Goal: Information Seeking & Learning: Learn about a topic

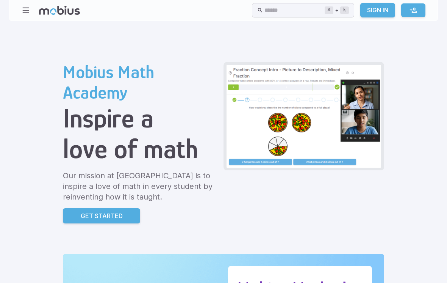
click at [81, 213] on p "Get Started" at bounding box center [102, 215] width 42 height 9
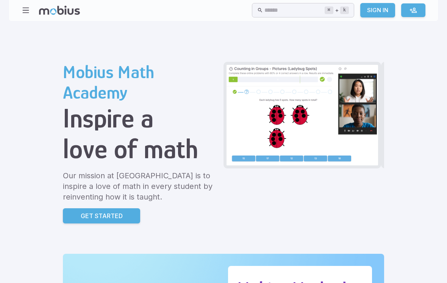
click at [265, 13] on input "text" at bounding box center [295, 10] width 60 height 15
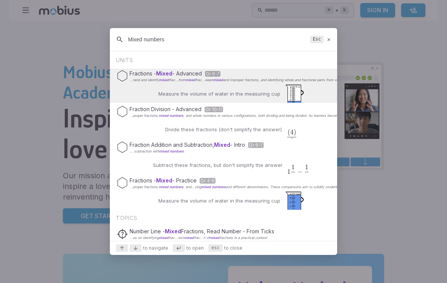
type input "Mixed numbers"
click at [141, 196] on div "Fractions - Mixed - Practice Gr 4-6 ...proper fractions, mixed numbers , and...…" at bounding box center [223, 193] width 227 height 34
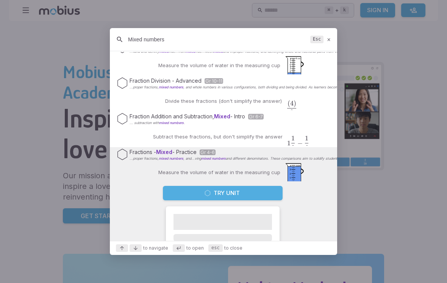
scroll to position [34, 0]
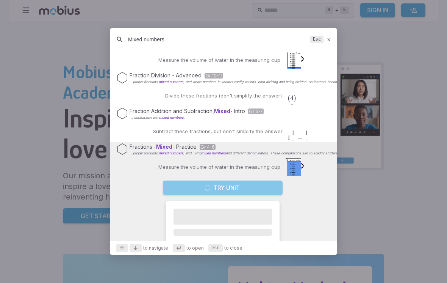
click at [261, 184] on button "Try Unit" at bounding box center [223, 187] width 120 height 14
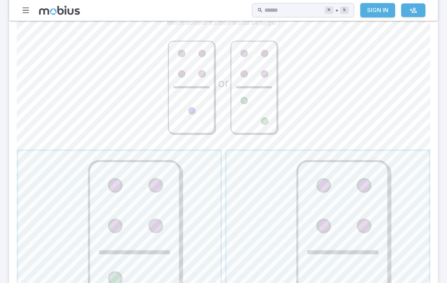
scroll to position [195, 0]
click at [301, 231] on span "button" at bounding box center [328, 252] width 202 height 202
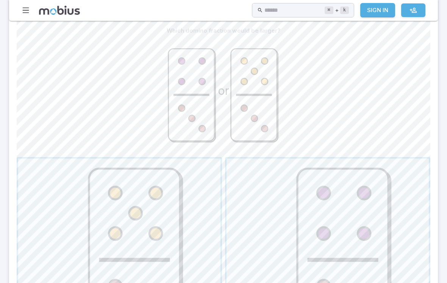
scroll to position [187, 0]
click at [335, 190] on span "button" at bounding box center [328, 259] width 202 height 202
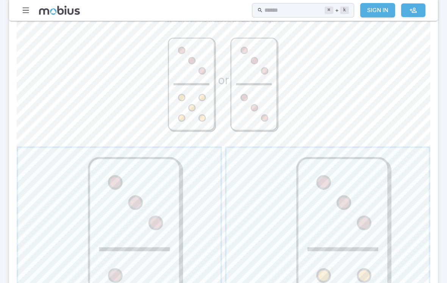
scroll to position [194, 0]
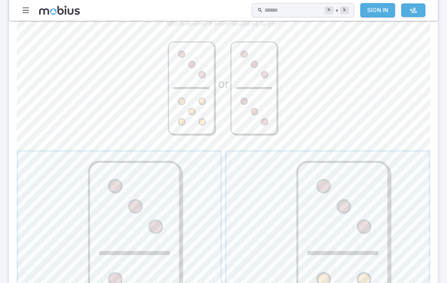
click at [179, 258] on span "button" at bounding box center [119, 253] width 202 height 202
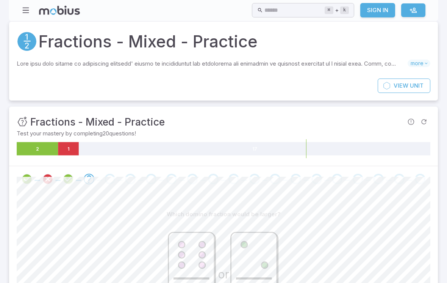
scroll to position [0, 0]
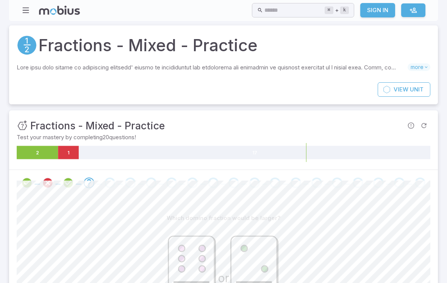
click at [20, 8] on button "button" at bounding box center [26, 10] width 14 height 14
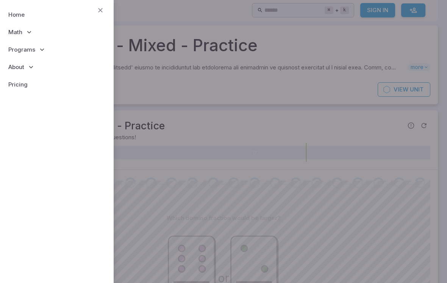
click at [57, 34] on p "Math" at bounding box center [57, 32] width 102 height 17
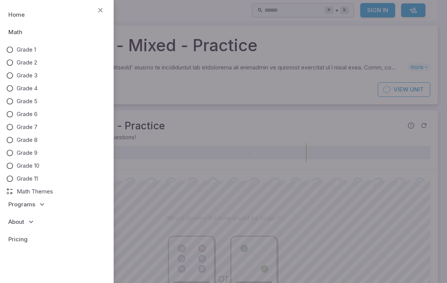
click at [48, 198] on p "Programs" at bounding box center [57, 204] width 102 height 17
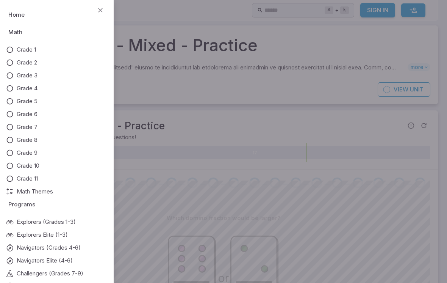
click at [41, 196] on p "Programs" at bounding box center [57, 204] width 102 height 17
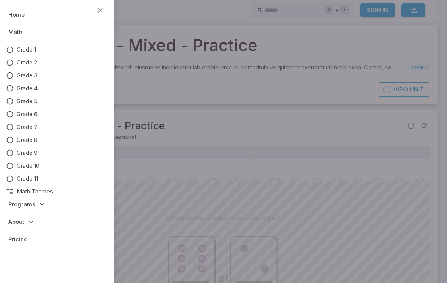
click at [35, 178] on span "Grade 11" at bounding box center [27, 178] width 21 height 8
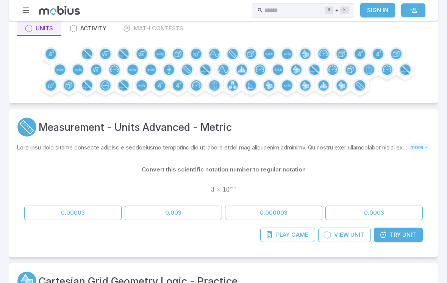
scroll to position [66, 0]
click at [347, 232] on span "View" at bounding box center [341, 235] width 15 height 8
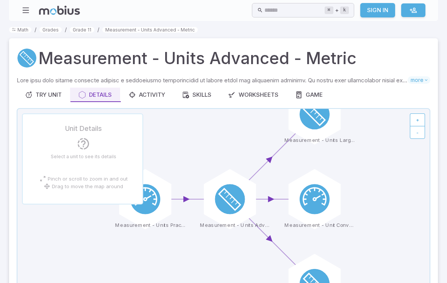
click at [266, 92] on div "Worksheets" at bounding box center [253, 95] width 50 height 8
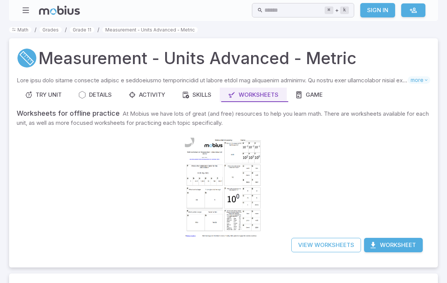
click at [185, 195] on div at bounding box center [223, 187] width 77 height 109
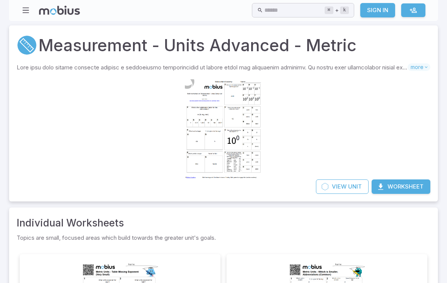
click at [307, 11] on input "text" at bounding box center [295, 10] width 60 height 15
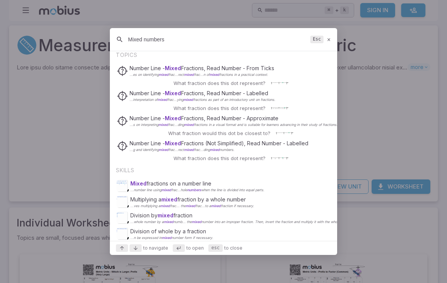
scroll to position [164, 0]
type input "Mixed numbers"
click at [191, 184] on p "Mixed fractions on a number line" at bounding box center [197, 184] width 134 height 8
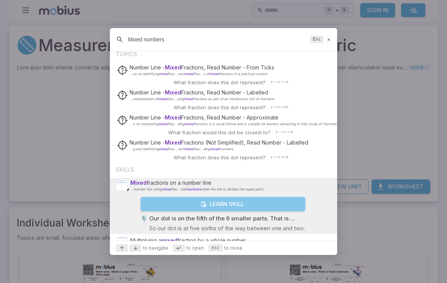
click at [241, 205] on button "Learn Skill" at bounding box center [223, 204] width 165 height 14
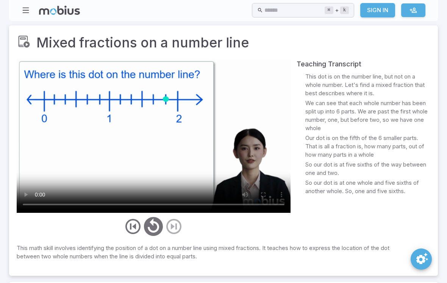
click at [31, 4] on div "Home Math Grade 1 Grade 2 Grade 3 Grade 4 Grade 5 Grade 6 Grade 7 Grade 8 Grade…" at bounding box center [51, 10] width 58 height 14
click at [30, 10] on button "button" at bounding box center [26, 10] width 14 height 14
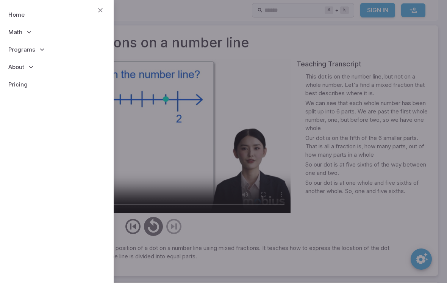
click at [140, 88] on div at bounding box center [223, 141] width 447 height 283
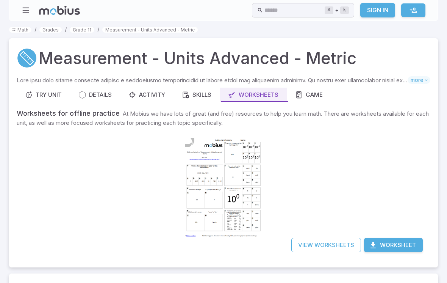
scroll to position [12, 0]
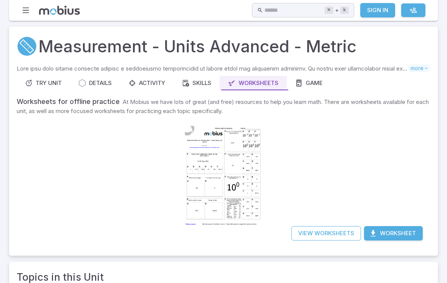
click at [190, 80] on icon at bounding box center [186, 83] width 8 height 8
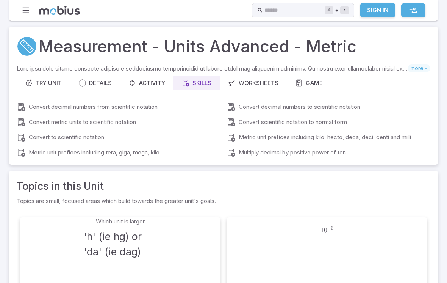
click at [30, 11] on button "button" at bounding box center [26, 10] width 14 height 14
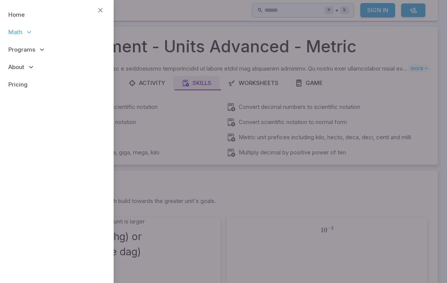
click at [21, 35] on span "Math" at bounding box center [15, 32] width 14 height 8
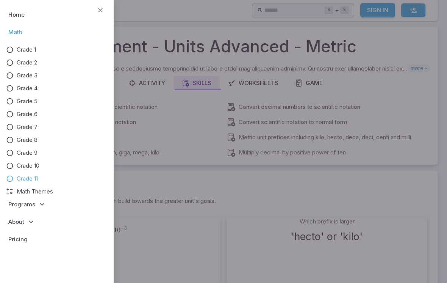
click at [18, 92] on span "Grade 4" at bounding box center [27, 88] width 21 height 8
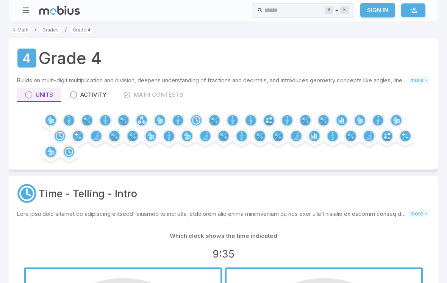
click at [28, 12] on icon "button" at bounding box center [26, 10] width 8 height 8
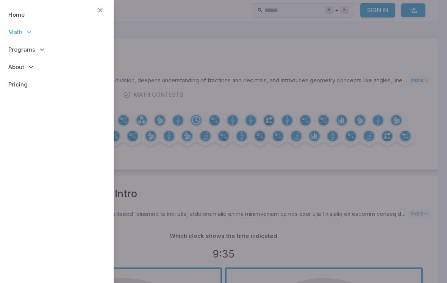
click at [23, 32] on p "Math" at bounding box center [57, 32] width 102 height 17
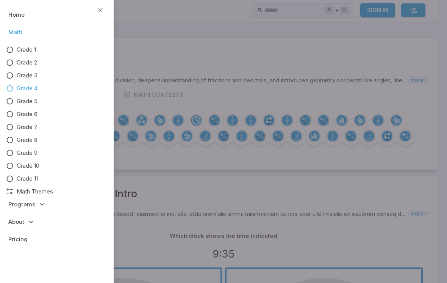
click at [30, 100] on span "Grade 5" at bounding box center [27, 101] width 21 height 8
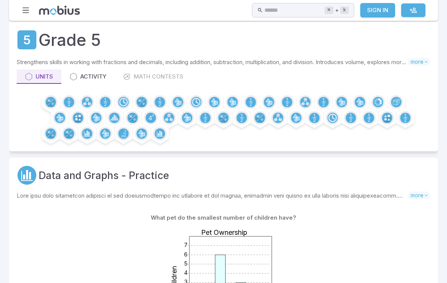
scroll to position [18, 0]
click at [53, 105] on circle at bounding box center [50, 102] width 10 height 10
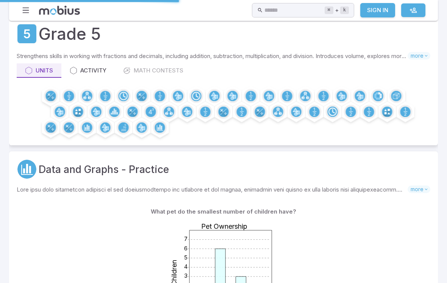
scroll to position [149, 0]
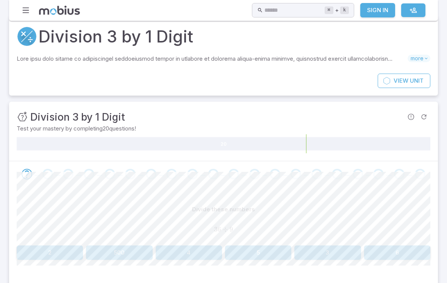
scroll to position [88, 0]
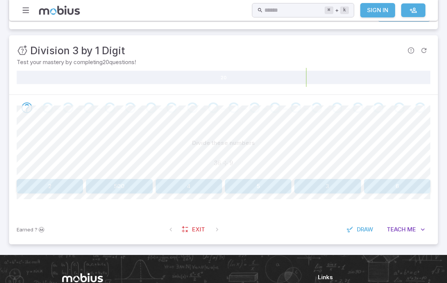
click at [388, 182] on button "6" at bounding box center [397, 186] width 66 height 14
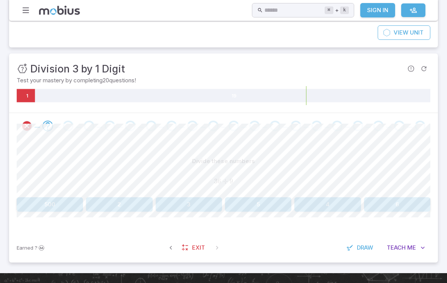
scroll to position [58, 0]
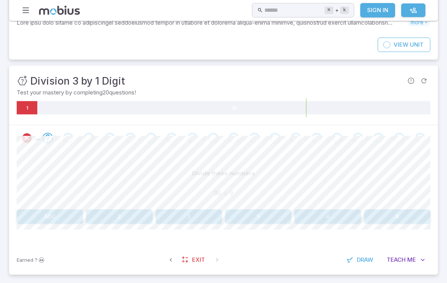
click at [24, 17] on button "button" at bounding box center [26, 10] width 14 height 14
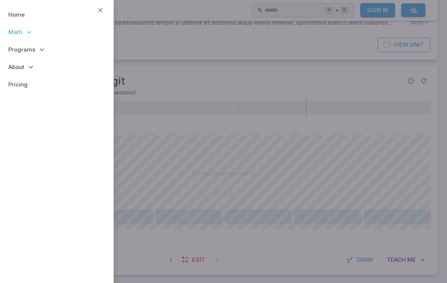
click at [17, 30] on span "Math" at bounding box center [15, 32] width 14 height 8
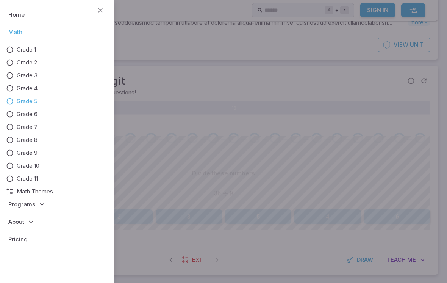
click at [28, 112] on span "Grade 6" at bounding box center [27, 114] width 21 height 8
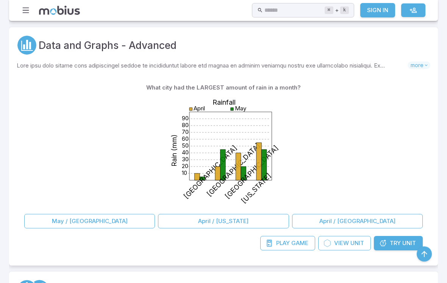
scroll to position [165, 0]
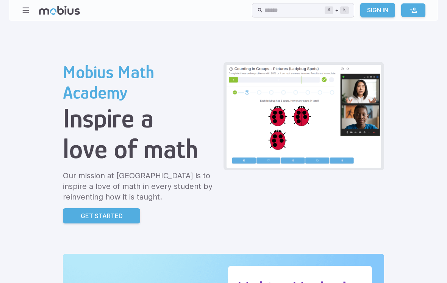
click at [81, 215] on p "Get Started" at bounding box center [102, 215] width 42 height 9
click at [27, 13] on icon "button" at bounding box center [26, 10] width 8 height 8
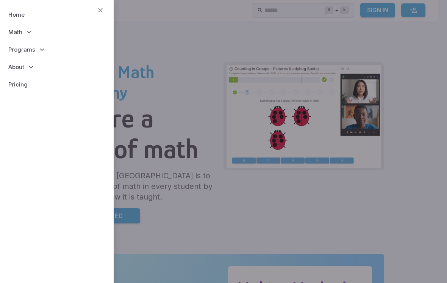
click at [30, 9] on link "Home" at bounding box center [57, 14] width 102 height 17
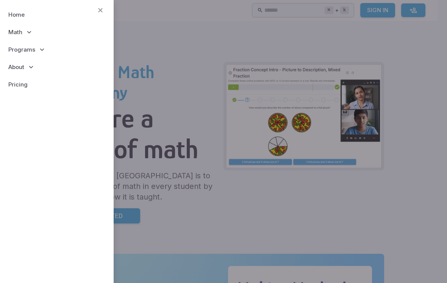
click at [31, 8] on link "Home" at bounding box center [57, 14] width 102 height 17
click at [22, 28] on p "Math" at bounding box center [57, 32] width 102 height 17
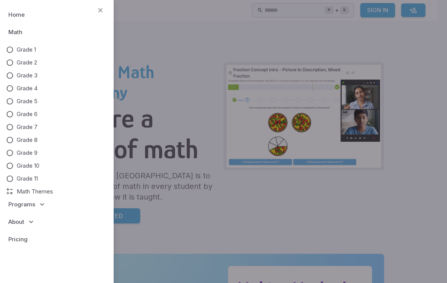
click at [15, 52] on link "Grade 1" at bounding box center [57, 49] width 102 height 8
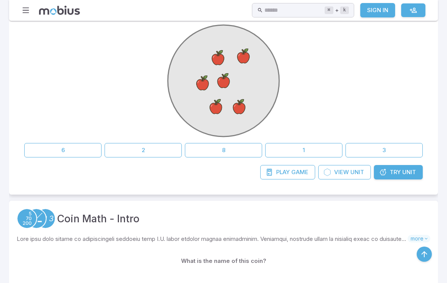
scroll to position [89, 0]
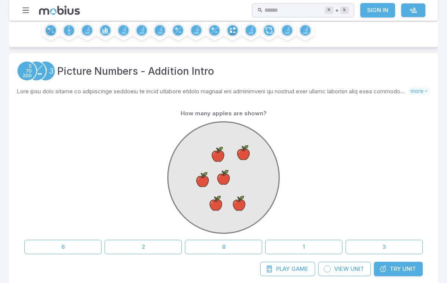
click at [27, 8] on icon "button" at bounding box center [26, 10] width 8 height 8
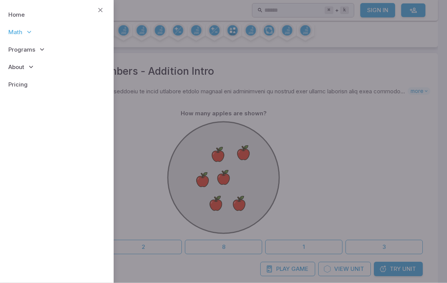
scroll to position [90, 0]
click at [25, 31] on icon at bounding box center [29, 32] width 8 height 8
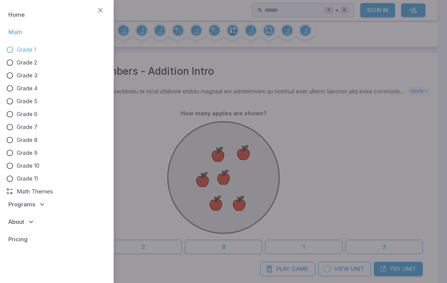
click at [22, 99] on span "Grade 5" at bounding box center [27, 101] width 21 height 8
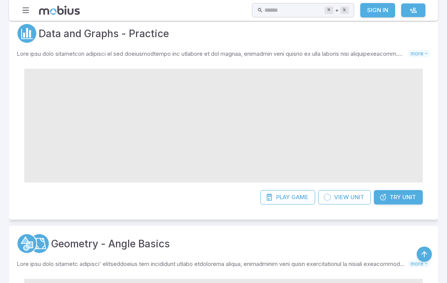
scroll to position [129, 0]
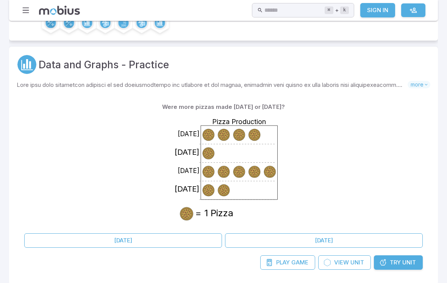
click at [23, 12] on icon "button" at bounding box center [26, 10] width 8 height 8
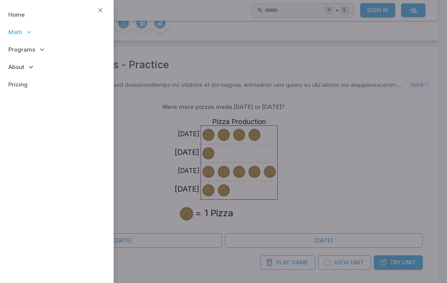
click at [19, 28] on span "Math" at bounding box center [15, 32] width 14 height 8
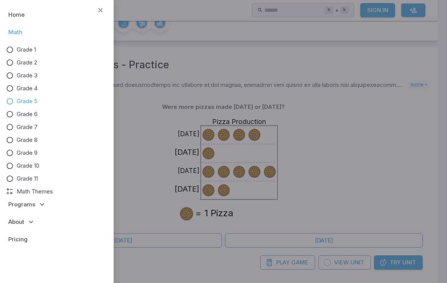
click at [25, 63] on span "Grade 2" at bounding box center [27, 62] width 20 height 8
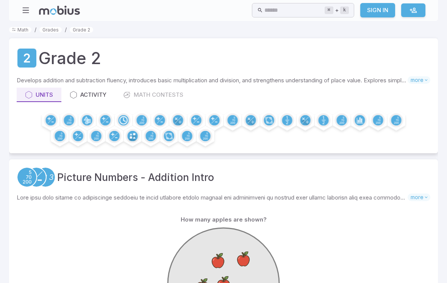
click at [277, 7] on input "text" at bounding box center [295, 10] width 60 height 15
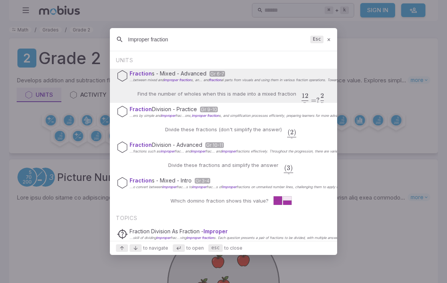
type input "Improper fraction"
click at [152, 191] on div "Fraction s - Mixed - Intro Gr 3-4 ...o convert between improper frac...s to imp…" at bounding box center [223, 193] width 227 height 34
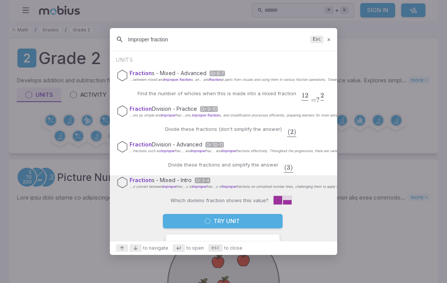
click at [154, 144] on p "Fraction Division - Advanced Gr 10-11" at bounding box center [347, 145] width 434 height 8
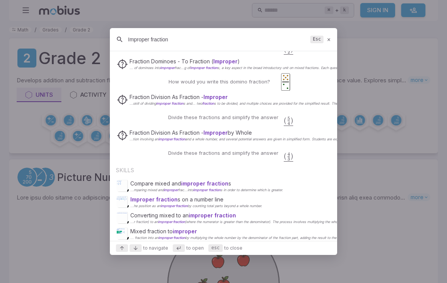
scroll to position [4956, 0]
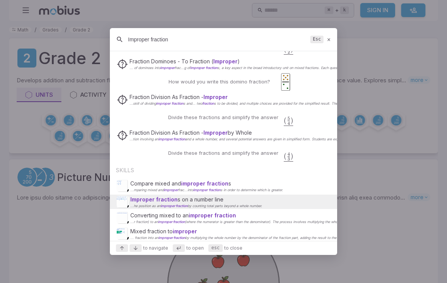
click at [136, 220] on span "...r fraction) to an improper fraction" at bounding box center [157, 222] width 55 height 4
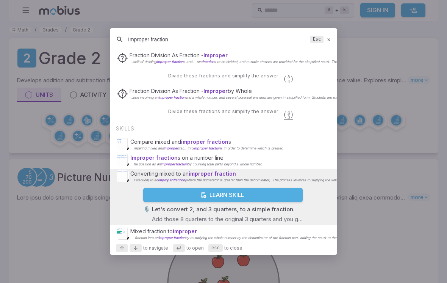
scroll to position [248, 0]
click at [152, 196] on button "Learn Skill" at bounding box center [223, 195] width 160 height 14
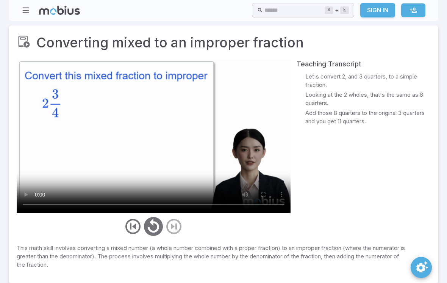
click at [107, 129] on video at bounding box center [154, 136] width 274 height 154
click at [94, 112] on video at bounding box center [154, 136] width 274 height 154
click at [122, 139] on video at bounding box center [154, 136] width 274 height 154
click at [122, 130] on video at bounding box center [154, 136] width 274 height 154
click at [158, 135] on video at bounding box center [154, 136] width 274 height 154
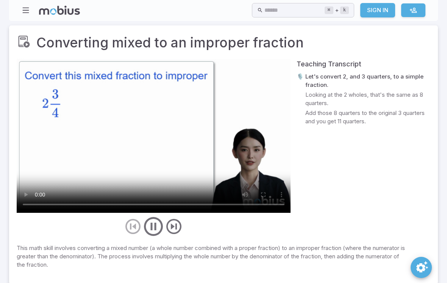
click at [80, 85] on video at bounding box center [154, 136] width 274 height 154
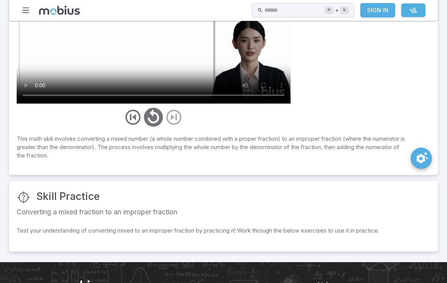
scroll to position [154, 0]
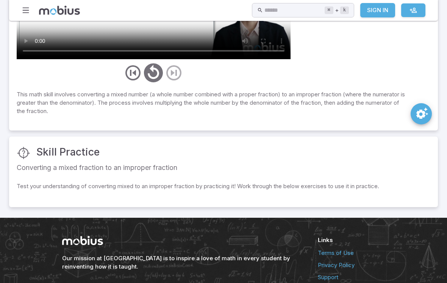
click at [400, 177] on div "Skill Practice Converting a mixed fraction to an improper fraction Test your un…" at bounding box center [223, 171] width 429 height 71
click at [80, 159] on div "Skill Practice Converting a mixed fraction to an improper fraction" at bounding box center [224, 160] width 414 height 32
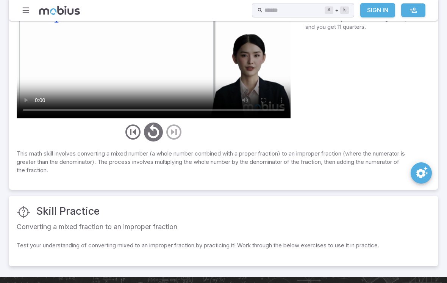
scroll to position [0, 0]
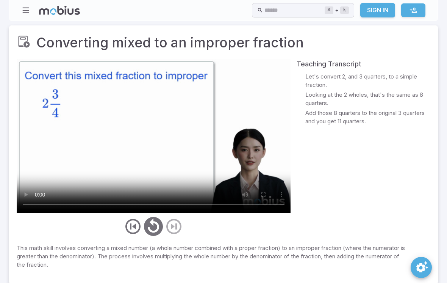
click at [427, 258] on button "SpeedDial teaching preferences" at bounding box center [421, 267] width 21 height 21
click at [423, 146] on div "Teaching Transcript 🎙️ Let's convert 2, and 3 quarters, to a simple fraction. 🎙…" at bounding box center [364, 148] width 134 height 179
click at [425, 269] on icon "SpeedDial teaching preferences" at bounding box center [423, 267] width 14 height 14
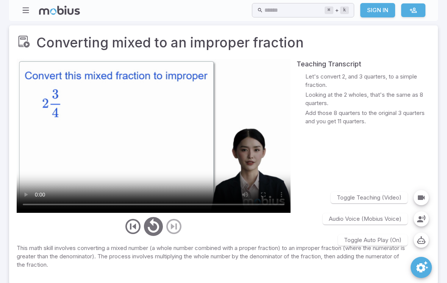
click at [416, 215] on button "button" at bounding box center [421, 218] width 15 height 15
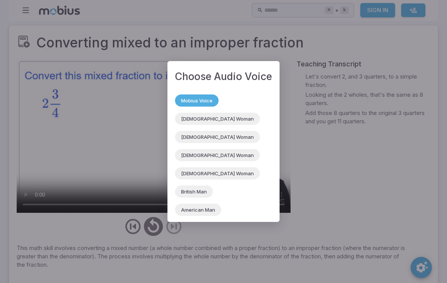
click at [394, 180] on div "Choose Audio Voice Mobius Voice British Woman American Woman Australian Woman I…" at bounding box center [223, 141] width 447 height 283
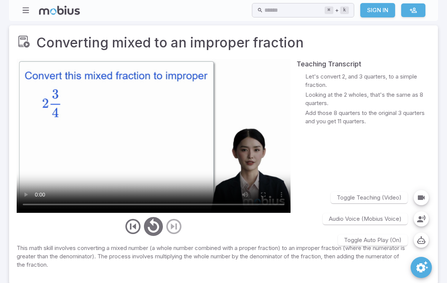
click at [413, 146] on div "Teaching Transcript 🎙️ Let's convert 2, and 3 quarters, to a simple fraction. 🎙…" at bounding box center [364, 148] width 134 height 179
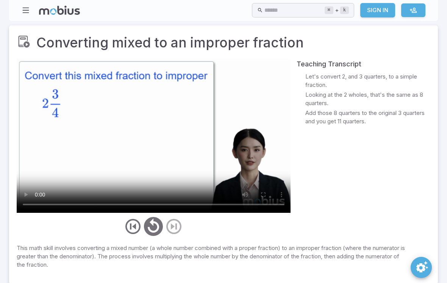
click at [25, 41] on icon at bounding box center [24, 42] width 14 height 14
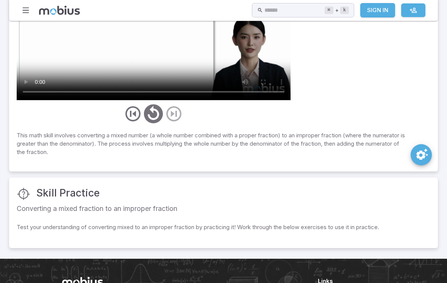
scroll to position [182, 0]
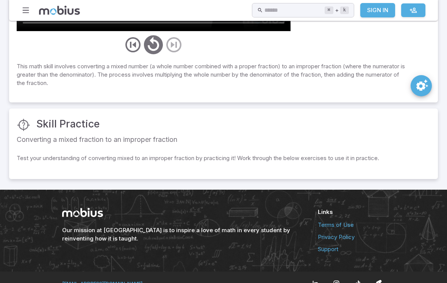
click at [50, 118] on h3 "Skill Practice" at bounding box center [67, 123] width 63 height 15
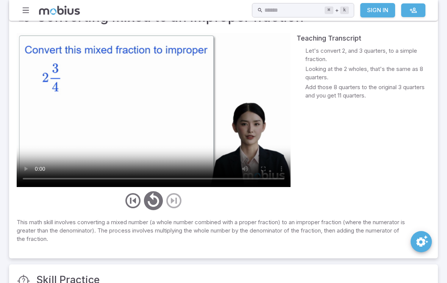
scroll to position [0, 0]
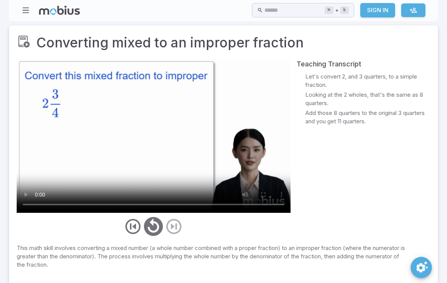
click at [257, 6] on icon at bounding box center [260, 10] width 6 height 9
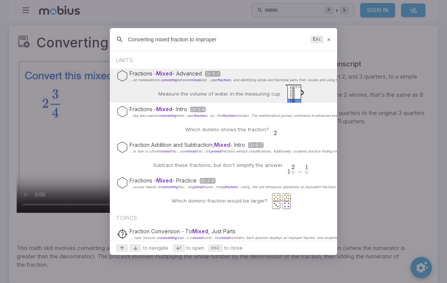
type input "Converting mixed fraction to improper"
click at [147, 80] on span "...on manipulations, converting" at bounding box center [154, 80] width 48 height 4
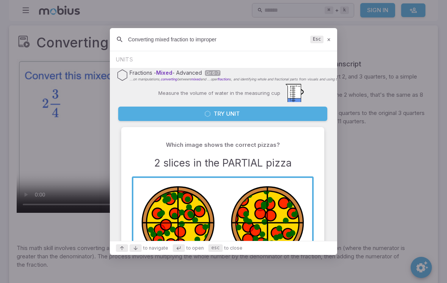
click at [57, 68] on div at bounding box center [223, 141] width 447 height 283
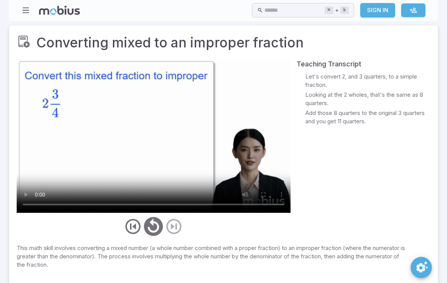
click at [265, 13] on input "text" at bounding box center [295, 10] width 60 height 15
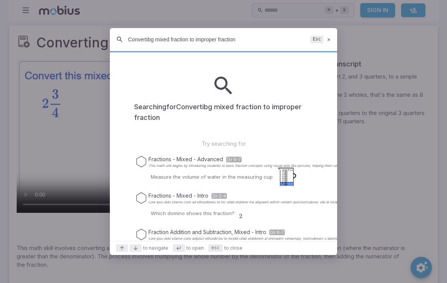
click at [149, 42] on input "Convertibg mixed fraction to improper fraction" at bounding box center [217, 40] width 179 height 14
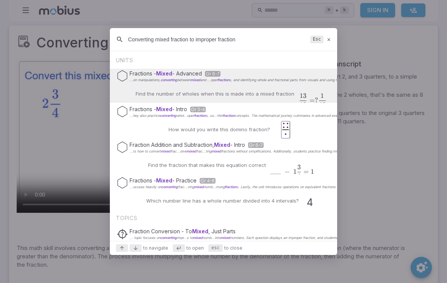
type input "Converting mixed fraction to improper fraction"
click at [151, 154] on div "Fraction Addition and Subtraction, Mixed - Intro Gr 6-7 ...ts how to convert mi…" at bounding box center [224, 147] width 214 height 14
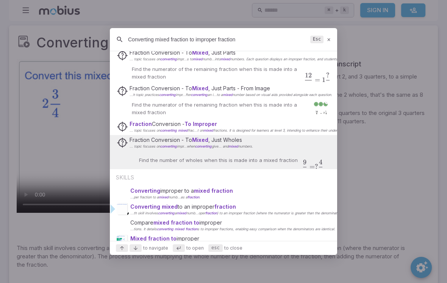
scroll to position [5170, 0]
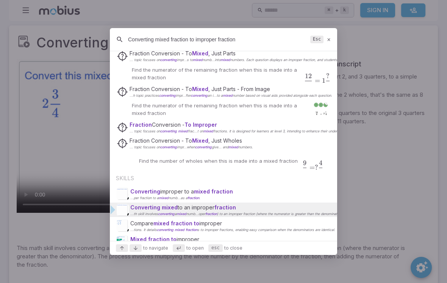
click at [147, 212] on span "...th skill involves converting" at bounding box center [152, 214] width 44 height 4
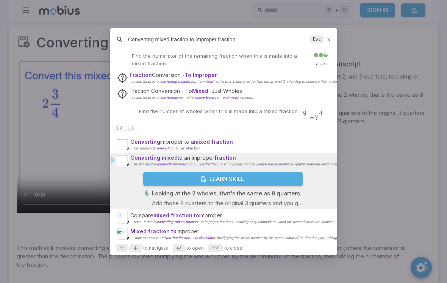
scroll to position [228, 0]
click at [158, 177] on button "Learn Skill" at bounding box center [223, 179] width 160 height 14
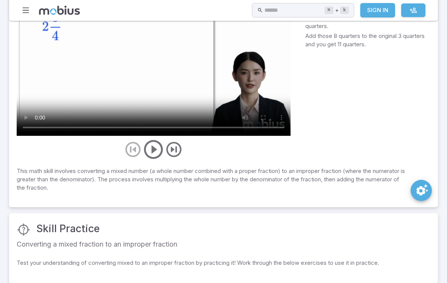
scroll to position [182, 0]
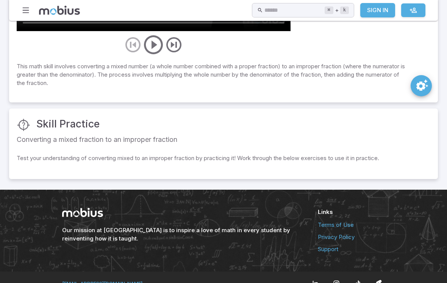
click at [40, 132] on div "Skill Practice Converting a mixed fraction to an improper fraction" at bounding box center [224, 132] width 414 height 32
click at [31, 154] on p "Test your understanding of converting mixed to an improper fraction by practici…" at bounding box center [224, 159] width 414 height 11
click at [39, 165] on ul at bounding box center [224, 168] width 414 height 6
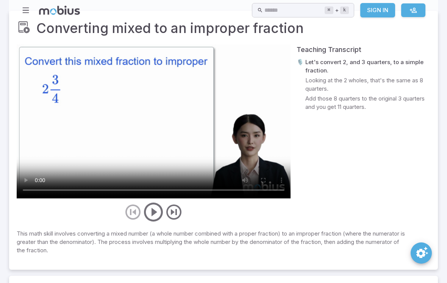
scroll to position [0, 0]
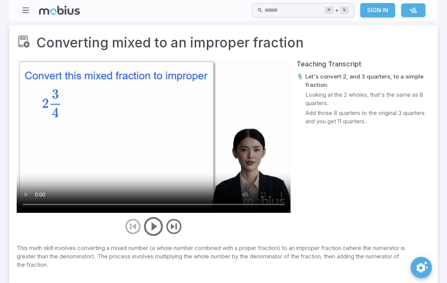
click at [324, 6] on input "text" at bounding box center [295, 10] width 60 height 15
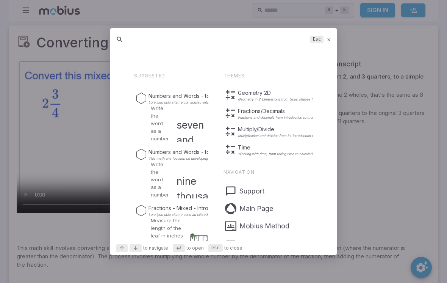
click at [268, 11] on div at bounding box center [223, 141] width 447 height 283
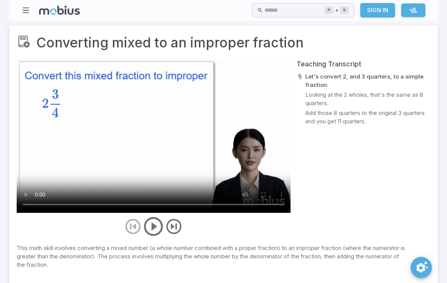
click at [265, 16] on input "text" at bounding box center [295, 10] width 60 height 15
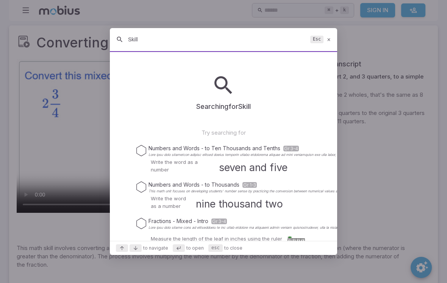
type input "Skills"
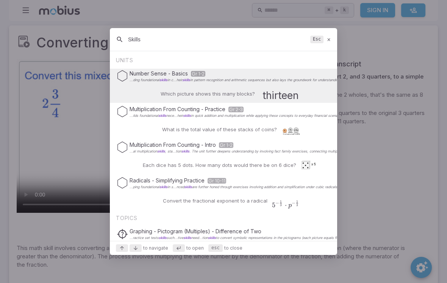
click at [36, 14] on div at bounding box center [223, 141] width 447 height 283
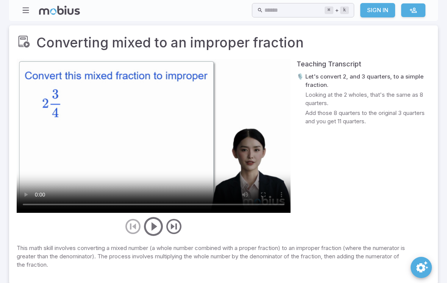
click at [41, 8] on icon at bounding box center [59, 10] width 41 height 9
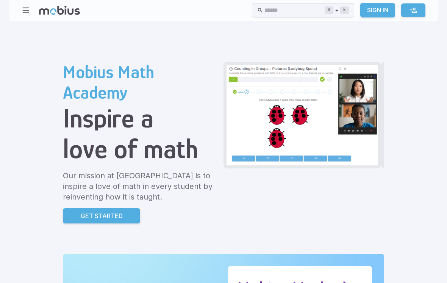
click at [30, 13] on button "button" at bounding box center [26, 10] width 14 height 14
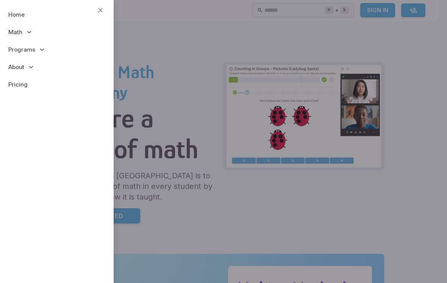
click at [17, 34] on span "Math" at bounding box center [15, 32] width 14 height 8
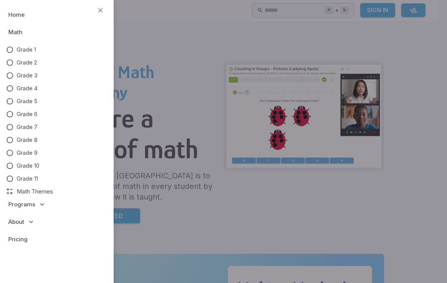
click at [24, 204] on span "Programs" at bounding box center [21, 204] width 27 height 8
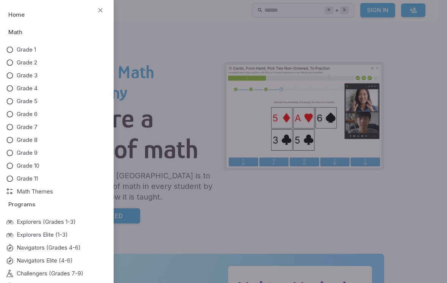
click at [26, 190] on span "Math Themes" at bounding box center [35, 191] width 36 height 8
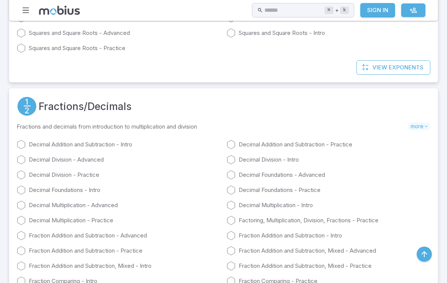
scroll to position [1429, 0]
click at [420, 151] on div "Decimal Addition and Subtraction - Intro Decimal Addition and Subtraction - Pra…" at bounding box center [224, 278] width 414 height 288
click at [417, 130] on span "more" at bounding box center [419, 127] width 23 height 8
click at [409, 149] on link "Decimal Addition and Subtraction - Practice" at bounding box center [329, 144] width 204 height 9
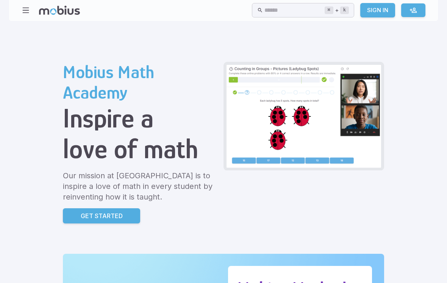
click at [29, 11] on icon "button" at bounding box center [26, 10] width 8 height 8
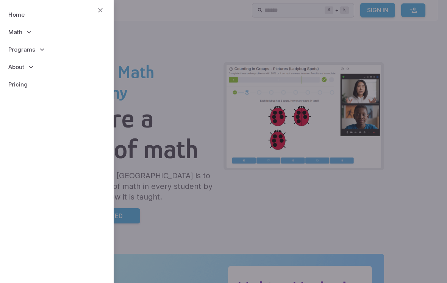
click at [13, 42] on p "Programs" at bounding box center [57, 49] width 102 height 17
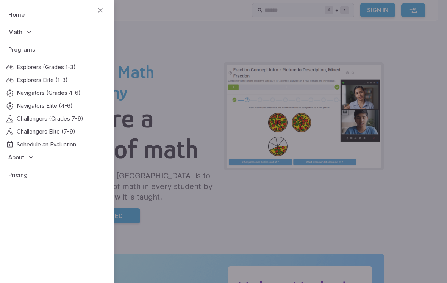
click at [17, 31] on span "Math" at bounding box center [15, 32] width 14 height 8
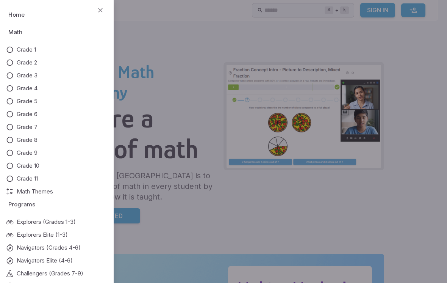
click at [43, 193] on span "Math Themes" at bounding box center [35, 191] width 36 height 8
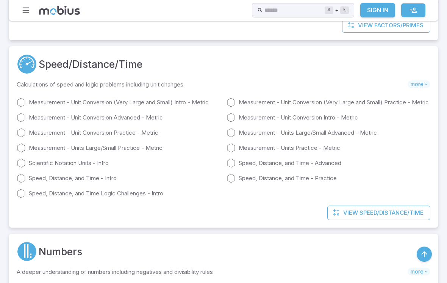
click at [48, 183] on link "Speed, Distance, and Time - Intro" at bounding box center [119, 178] width 204 height 9
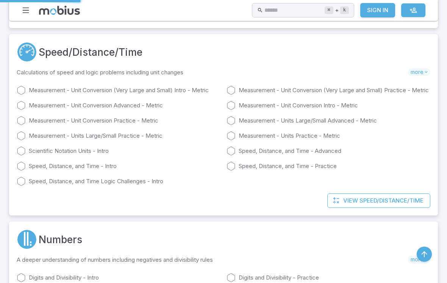
scroll to position [2075, 0]
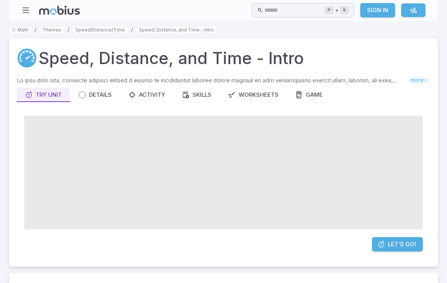
scroll to position [251, 0]
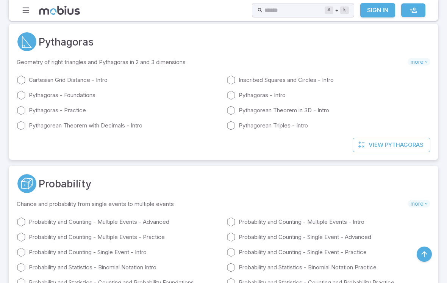
scroll to position [886, 0]
